Goal: Task Accomplishment & Management: Manage account settings

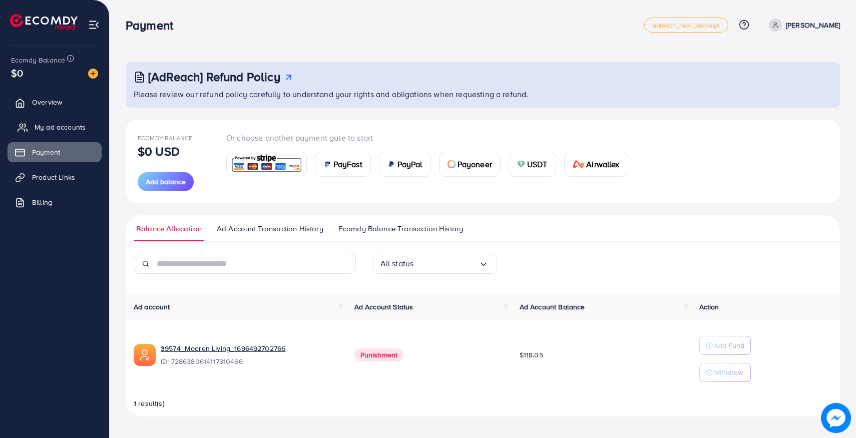
click at [57, 127] on span "My ad accounts" at bounding box center [60, 127] width 51 height 10
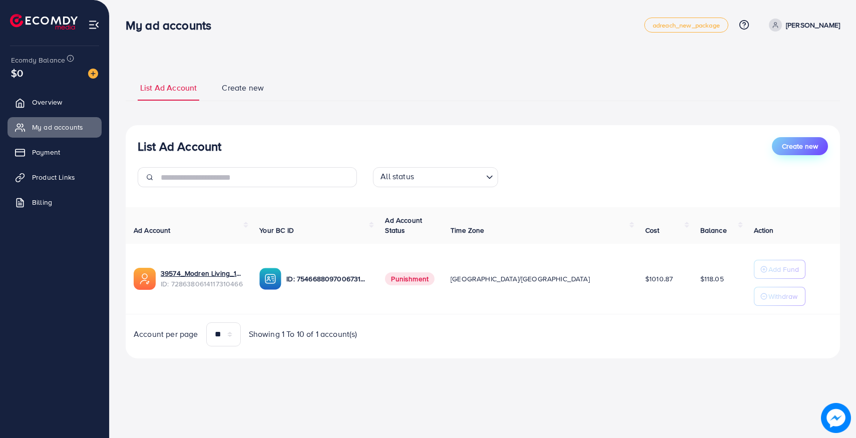
click at [810, 148] on span "Create new" at bounding box center [800, 146] width 36 height 10
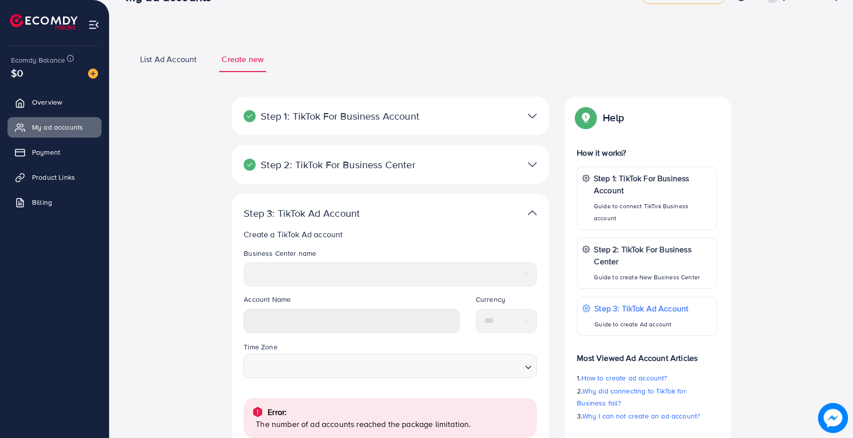
scroll to position [12, 0]
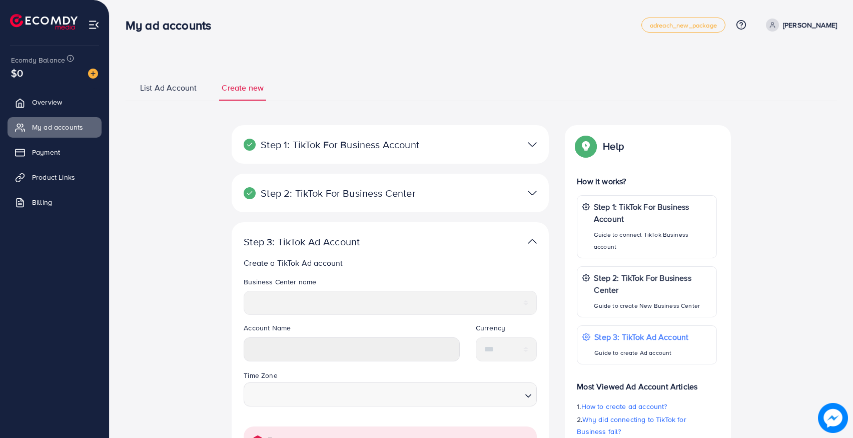
click at [182, 91] on span "List Ad Account" at bounding box center [168, 88] width 57 height 12
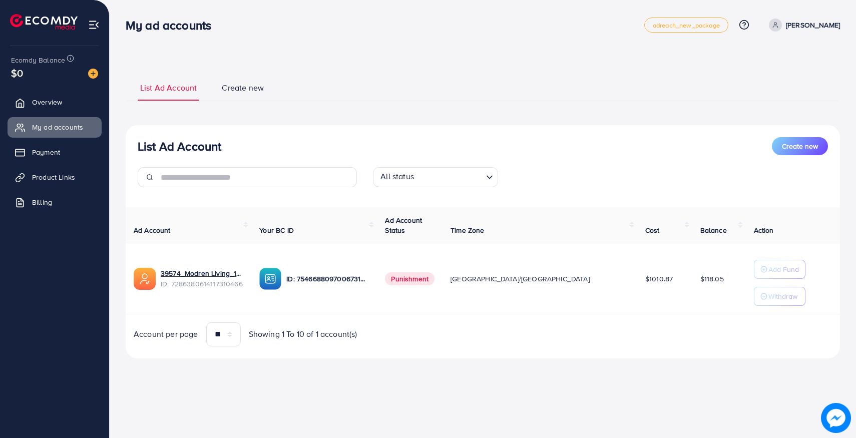
click at [434, 280] on span "Punishment" at bounding box center [410, 278] width 50 height 13
